Goal: Information Seeking & Learning: Check status

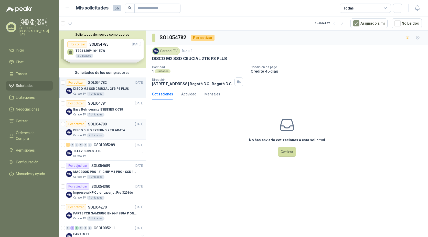
click at [76, 126] on div "Por cotizar" at bounding box center [76, 124] width 20 height 6
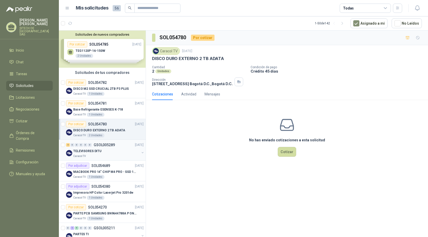
click at [68, 145] on div "4" at bounding box center [68, 145] width 4 height 4
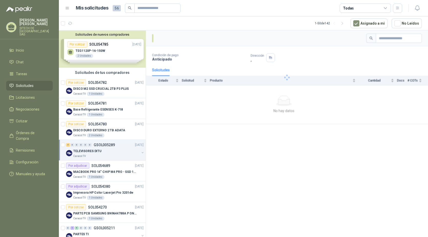
click at [76, 149] on p "TELEVISORES DITU" at bounding box center [87, 150] width 28 height 5
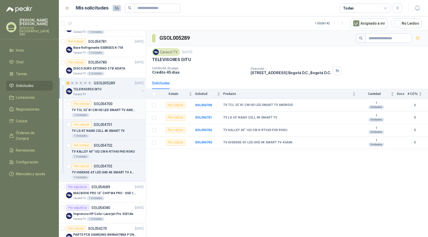
scroll to position [77, 0]
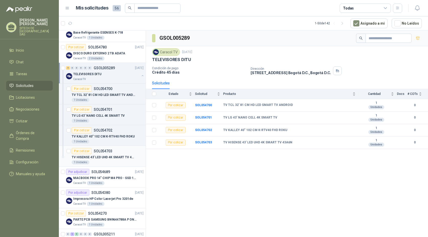
click at [108, 151] on p "SOL054703" at bounding box center [103, 151] width 19 height 4
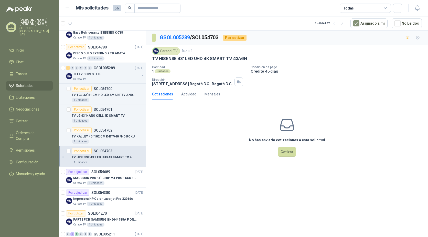
click at [178, 60] on p "TV HISENSE 43' LED UHD 4K SMART TV 43A6N" at bounding box center [199, 58] width 95 height 5
click at [92, 99] on div "1 Unidades" at bounding box center [108, 100] width 72 height 4
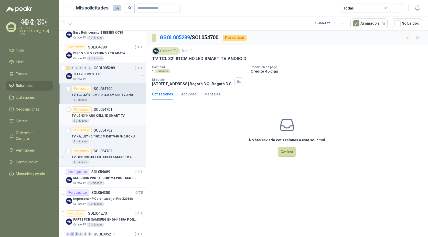
click at [101, 114] on p "TV LG 43' NANO CELL 4K SMART TV" at bounding box center [98, 115] width 53 height 5
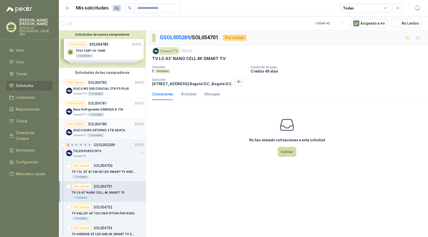
click at [77, 129] on p "DISCO DURO EXTERNO 2 TB ADATA" at bounding box center [99, 130] width 52 height 5
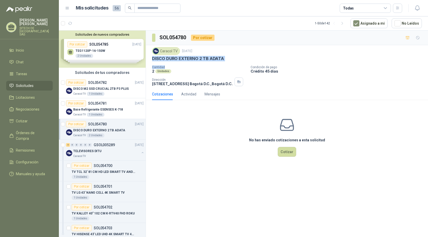
drag, startPoint x: 153, startPoint y: 58, endPoint x: 243, endPoint y: 65, distance: 90.1
click at [243, 65] on div "Caracol TV [DATE] DISCO DURO EXTERNO 2 TB ADATA Cantidad 2 Unidades Condición d…" at bounding box center [287, 66] width 270 height 39
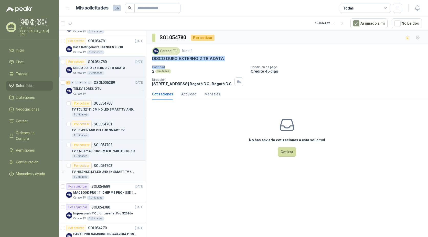
scroll to position [51, 0]
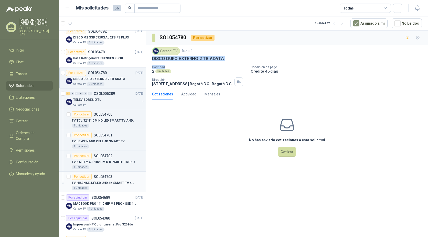
click at [99, 179] on div "TV HISENSE 43' LED UHD 4K SMART TV 43A6N" at bounding box center [108, 182] width 72 height 6
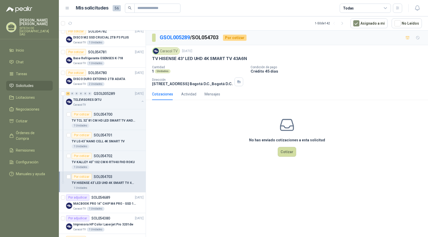
click at [180, 60] on p "TV HISENSE 43' LED UHD 4K SMART TV 43A6N" at bounding box center [199, 58] width 95 height 5
drag, startPoint x: 180, startPoint y: 60, endPoint x: 228, endPoint y: 59, distance: 48.1
click at [228, 59] on p "TV HISENSE 43' LED UHD 4K SMART TV 43A6N" at bounding box center [199, 58] width 95 height 5
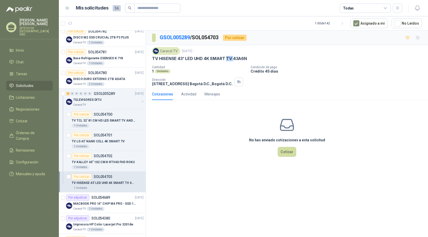
click at [228, 59] on p "TV HISENSE 43' LED UHD 4K SMART TV 43A6N" at bounding box center [199, 58] width 95 height 5
click at [84, 182] on p "TV HISENSE 43' LED UHD 4K SMART TV 43A6N" at bounding box center [104, 182] width 64 height 5
click at [171, 58] on p "TV HISENSE 43' LED UHD 4K SMART TV 43A6N" at bounding box center [199, 58] width 95 height 5
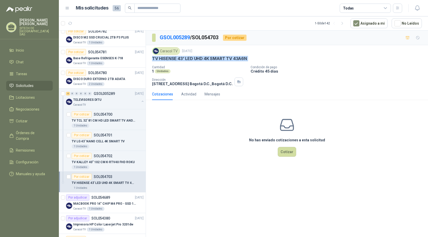
click at [171, 58] on p "TV HISENSE 43' LED UHD 4K SMART TV 43A6N" at bounding box center [199, 58] width 95 height 5
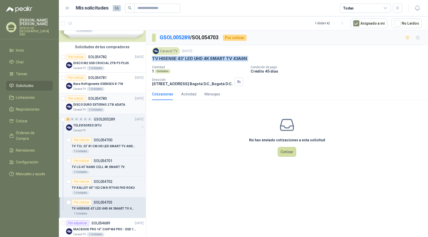
click at [85, 103] on p "DISCO DURO EXTERNO 2 TB ADATA" at bounding box center [99, 104] width 52 height 5
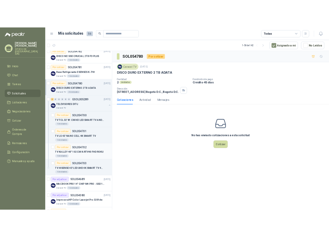
scroll to position [51, 0]
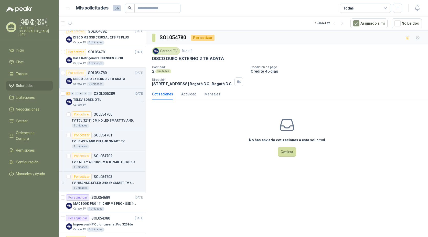
click at [84, 76] on div "Por cotizar" at bounding box center [76, 73] width 20 height 6
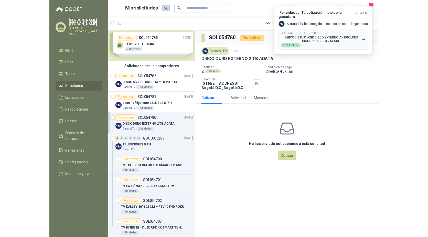
scroll to position [0, 0]
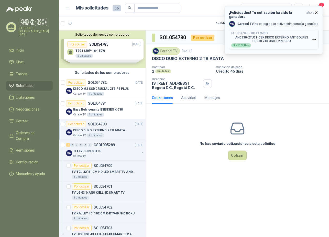
click at [265, 36] on p "AHD330-2TU31-CBK DISCO EXTERNO ANTIGOLPES HD330 2TB USB 3.2 NEGRO" at bounding box center [271, 39] width 81 height 7
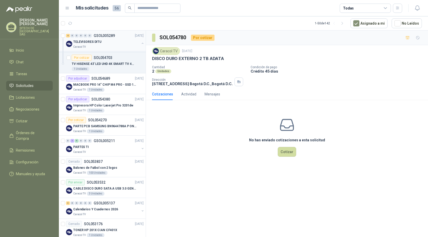
scroll to position [179, 0]
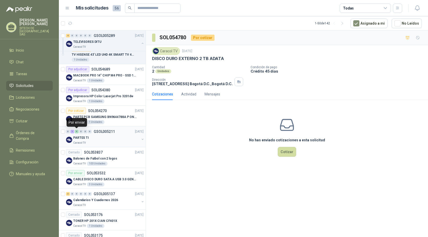
click at [76, 132] on div "9" at bounding box center [77, 132] width 4 height 4
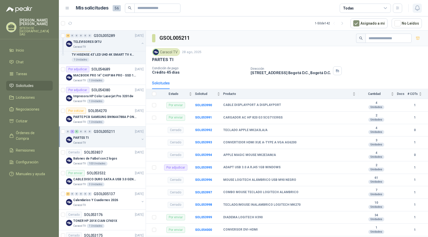
click at [329, 6] on icon "button" at bounding box center [417, 8] width 6 height 6
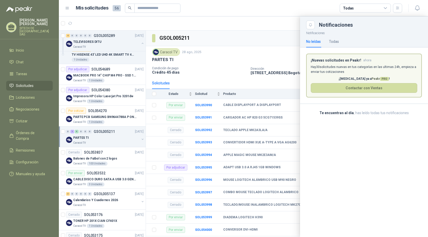
click at [272, 52] on div at bounding box center [243, 126] width 369 height 220
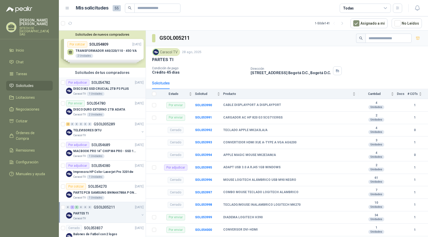
click at [97, 84] on p "SOL054782" at bounding box center [100, 83] width 19 height 4
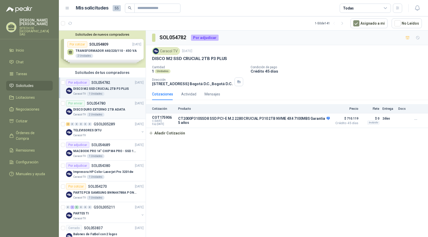
click at [86, 110] on p "DISCO DURO EXTERNO 2 TB ADATA" at bounding box center [99, 109] width 52 height 5
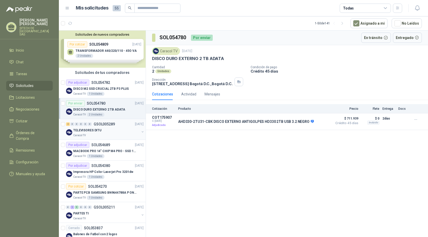
click at [96, 131] on p "TELEVISORES DITU" at bounding box center [87, 130] width 28 height 5
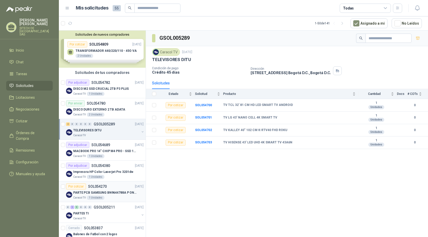
click at [105, 191] on p "PARTE PCB SAMSUNG BN9644788A P ONECONNE" at bounding box center [105, 192] width 64 height 5
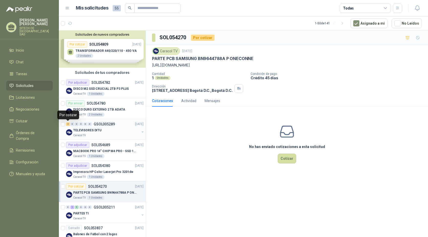
click at [68, 124] on div "4" at bounding box center [68, 124] width 4 height 4
